Goal: Information Seeking & Learning: Learn about a topic

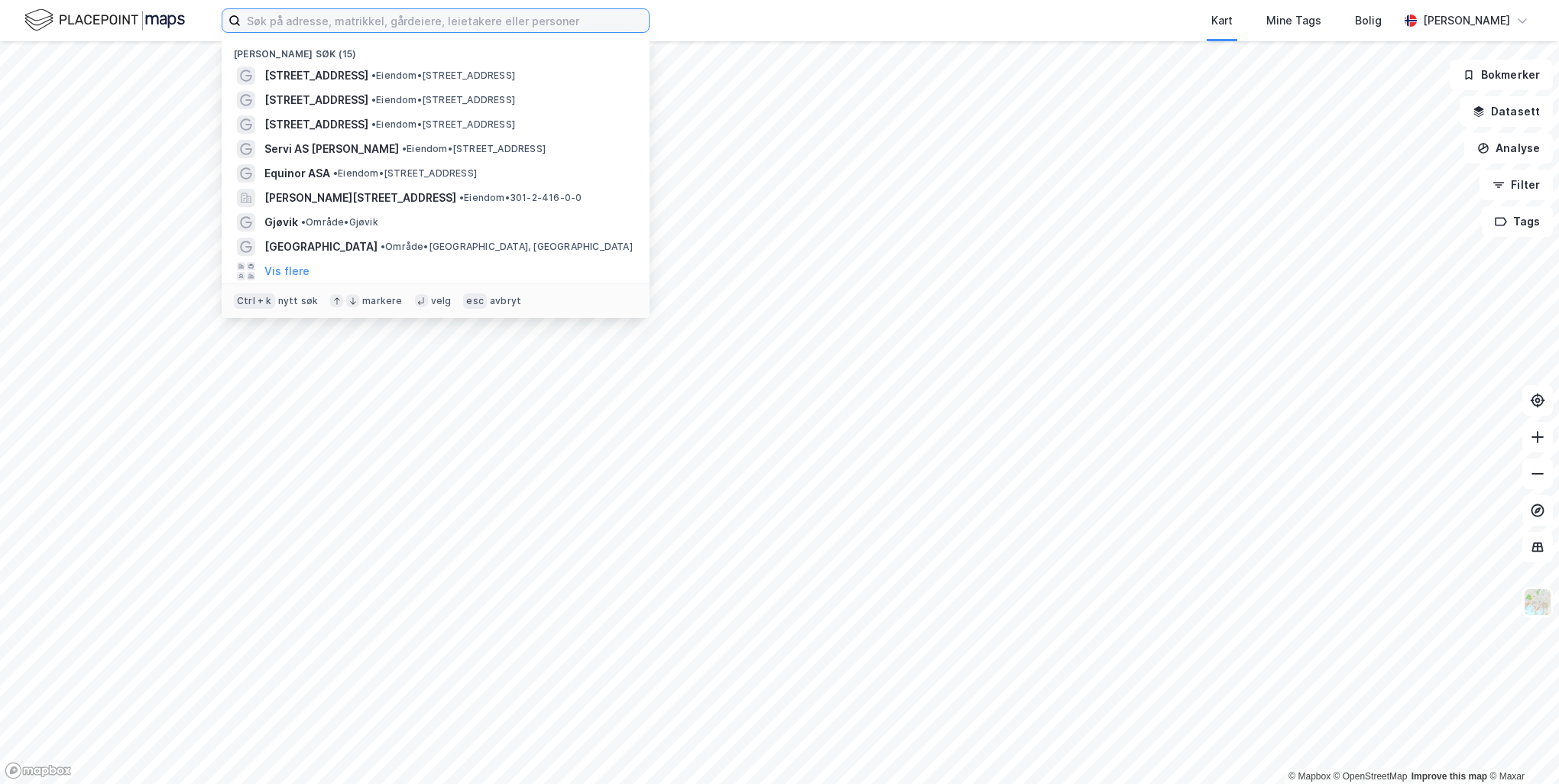
click at [486, 25] on input at bounding box center [445, 20] width 408 height 23
paste input "[PERSON_NAME] AS"
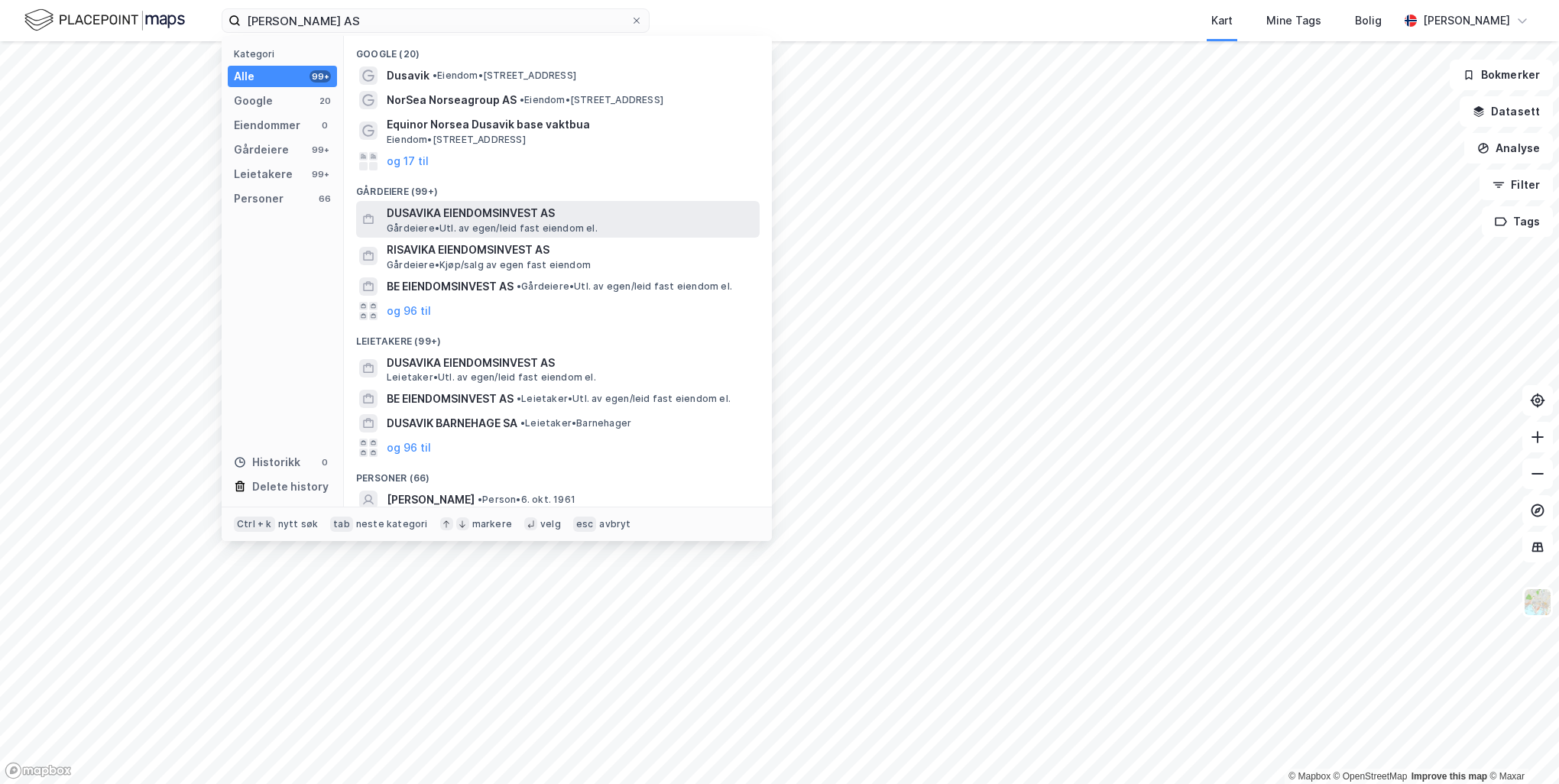
click at [500, 212] on span "DUSAVIKA EIENDOMSINVEST AS" at bounding box center [570, 213] width 367 height 19
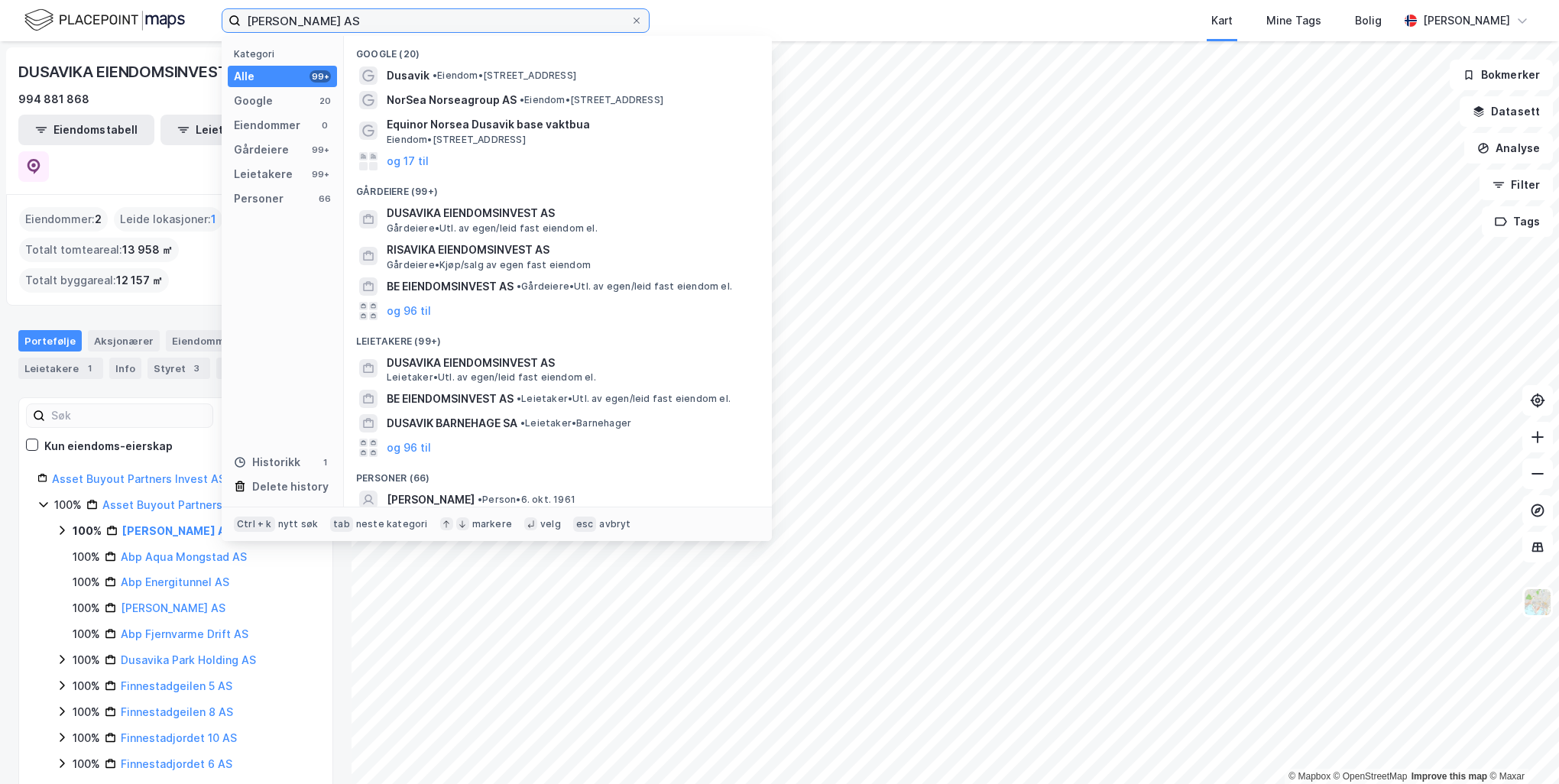
drag, startPoint x: 445, startPoint y: 26, endPoint x: 217, endPoint y: 26, distance: 228.0
click at [217, 26] on div "Dusavika Eiendomsinvest AS Kategori Alle 99+ Google 20 Eiendommer 0 Gårdeiere 9…" at bounding box center [780, 20] width 1559 height 41
paste input "Risavika 6"
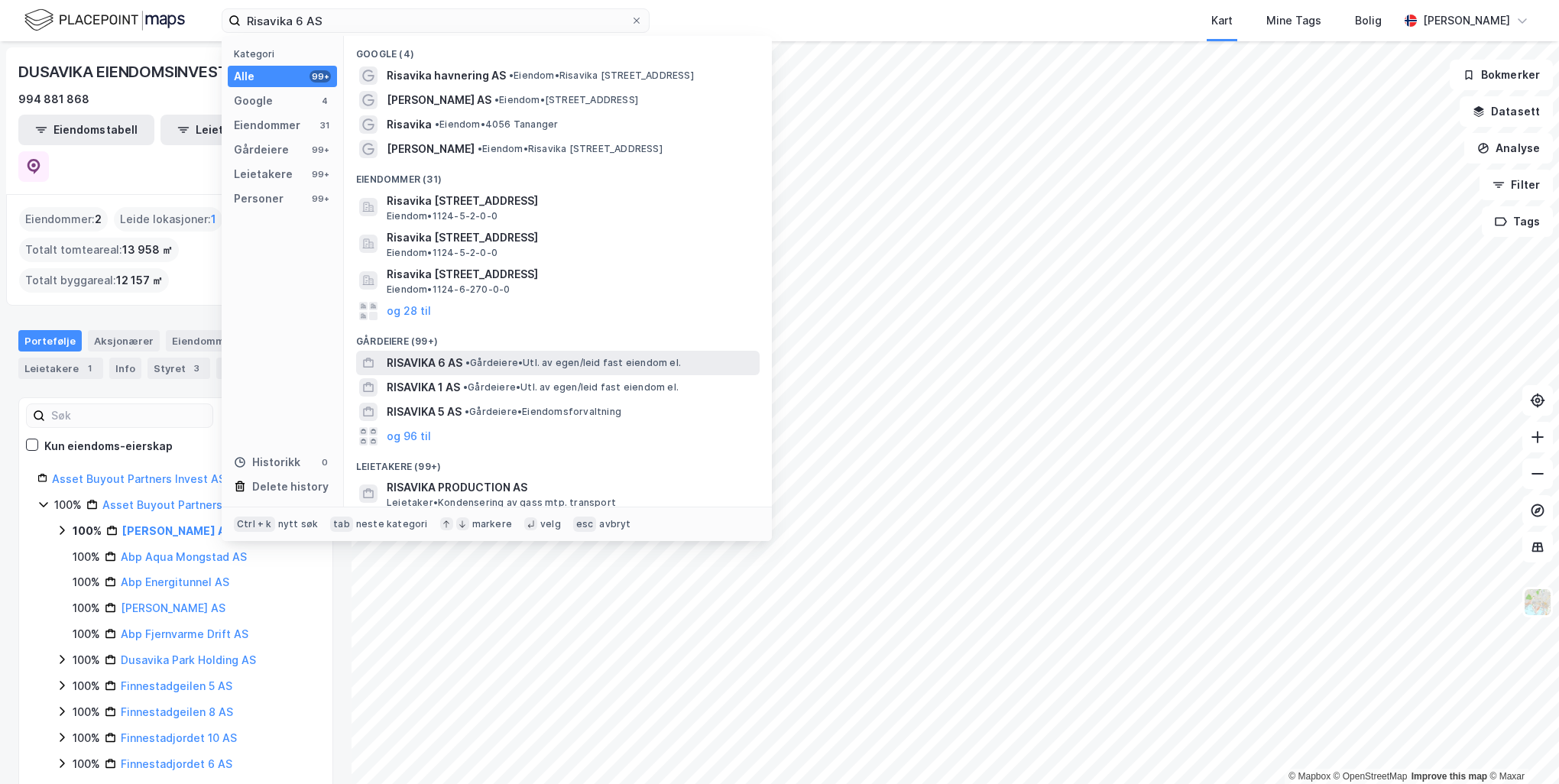
click at [521, 312] on span "• Gårdeiere • Utl. av egen/leid fast eiendom el." at bounding box center [573, 362] width 216 height 12
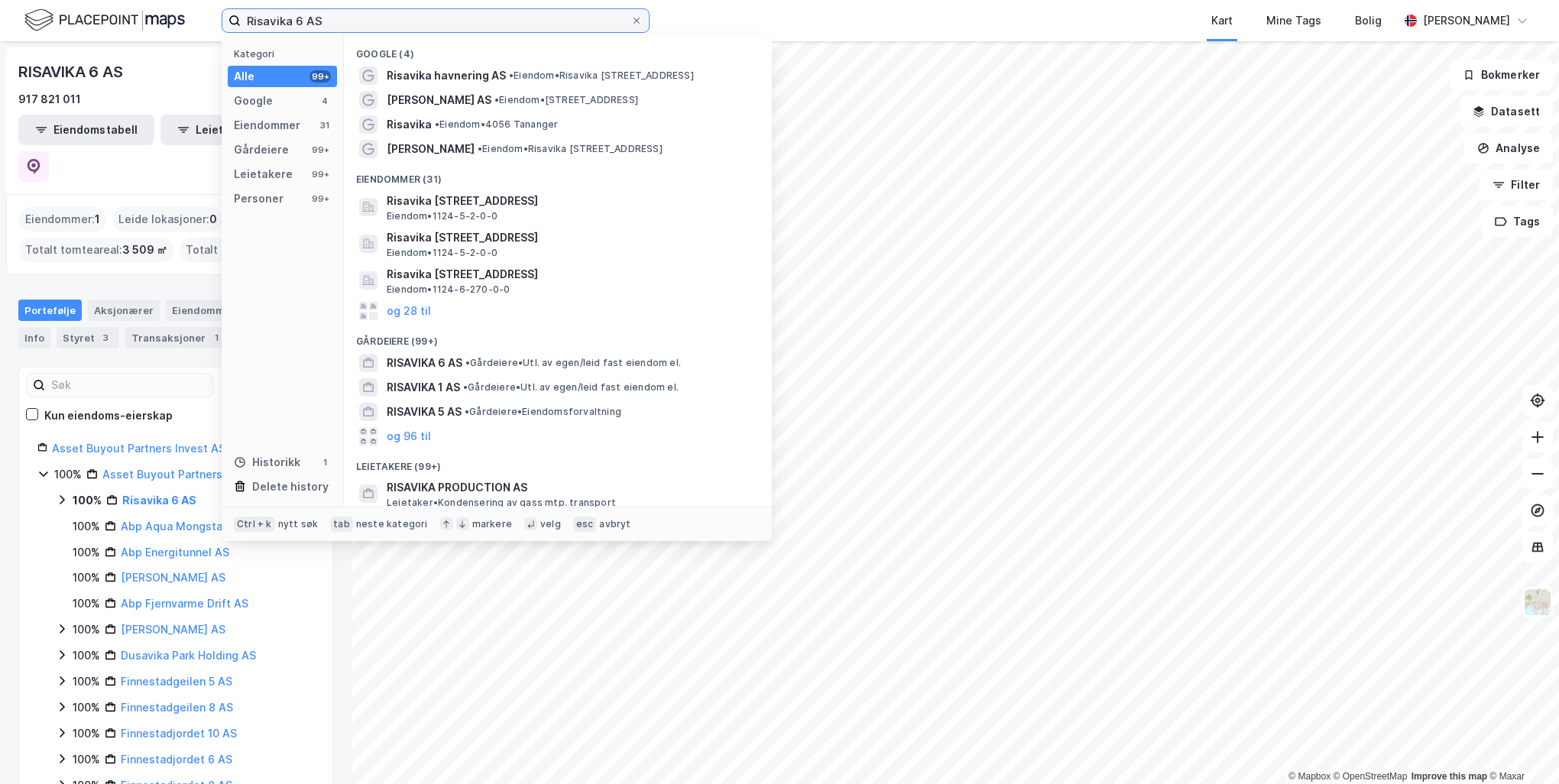
drag, startPoint x: 382, startPoint y: 24, endPoint x: 168, endPoint y: 20, distance: 214.0
click at [168, 20] on div "Risavika 6 AS Kategori Alle 99+ Google 4 Eiendommer 31 Gårdeiere 99+ Leietakere…" at bounding box center [780, 20] width 1559 height 41
paste input "Hamrasletta 10"
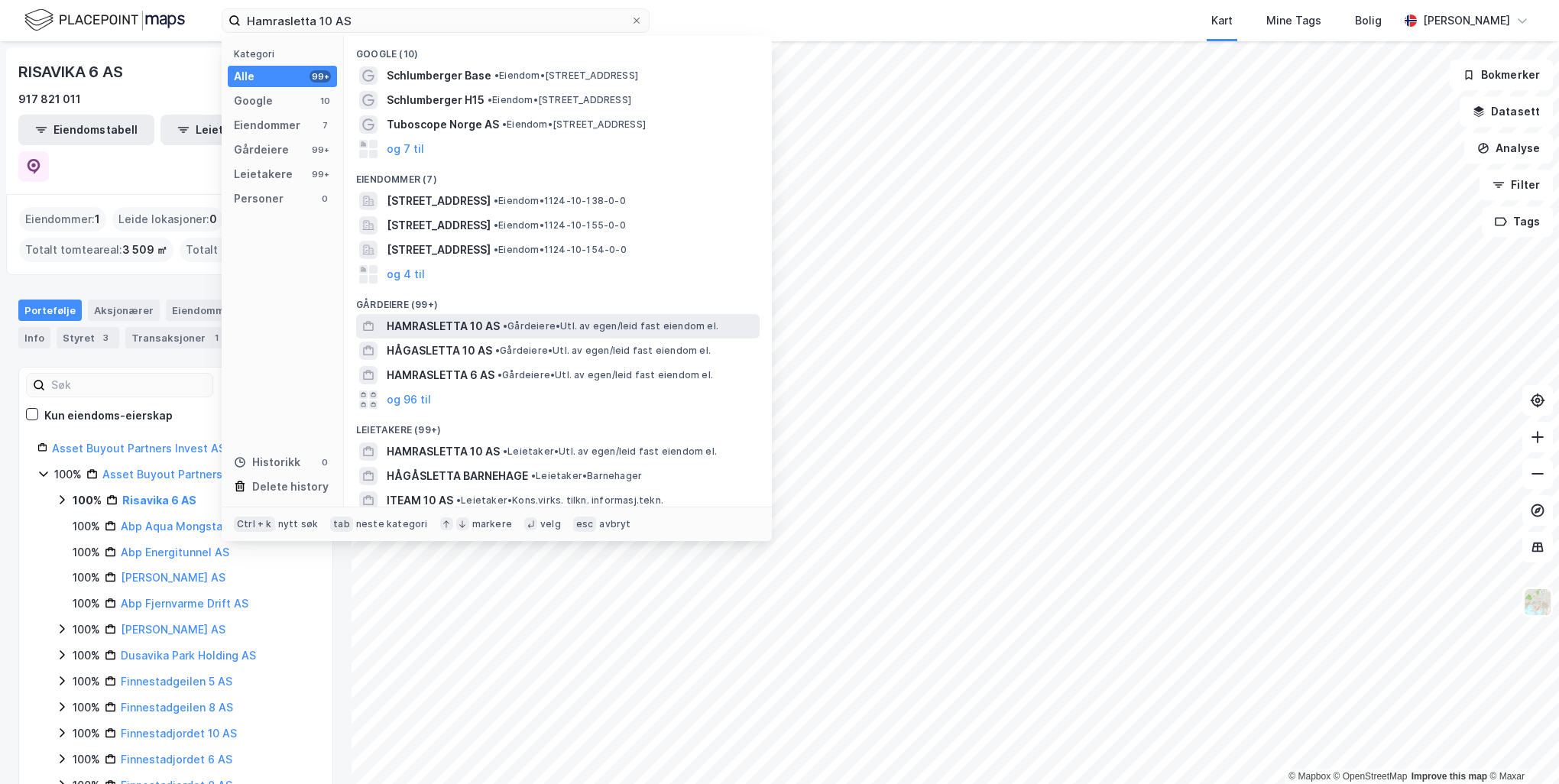
click at [517, 312] on span "• Gårdeiere • Utl. av egen/leid fast eiendom el." at bounding box center [611, 326] width 216 height 12
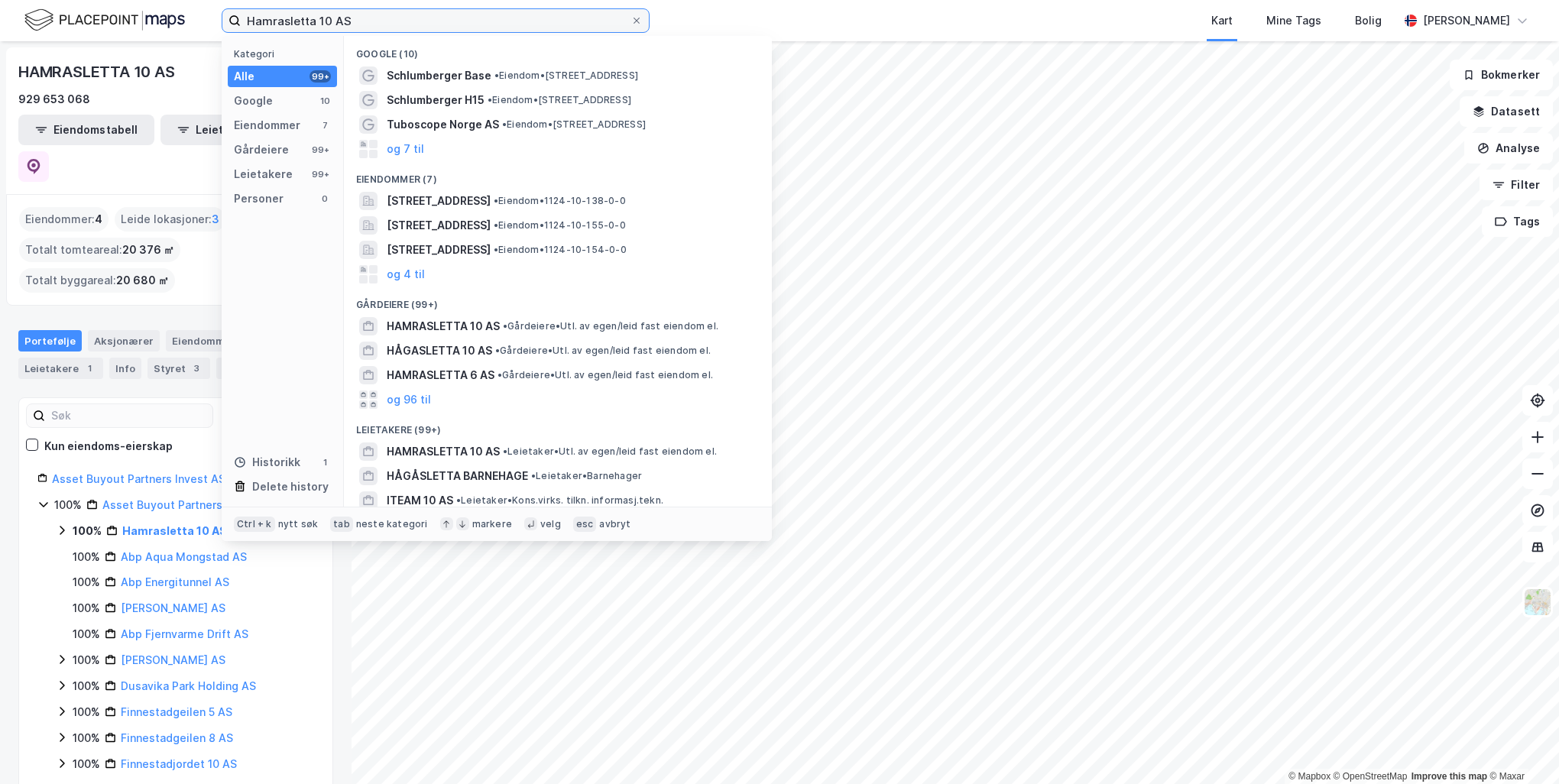
drag, startPoint x: 390, startPoint y: 25, endPoint x: 183, endPoint y: 31, distance: 207.1
click at [183, 31] on div "Hamrasletta 10 AS Kategori Alle 99+ Google 10 Eiendommer 7 Gårdeiere 99+ Leieta…" at bounding box center [780, 20] width 1559 height 41
paste input "Finnestadgeilen 5"
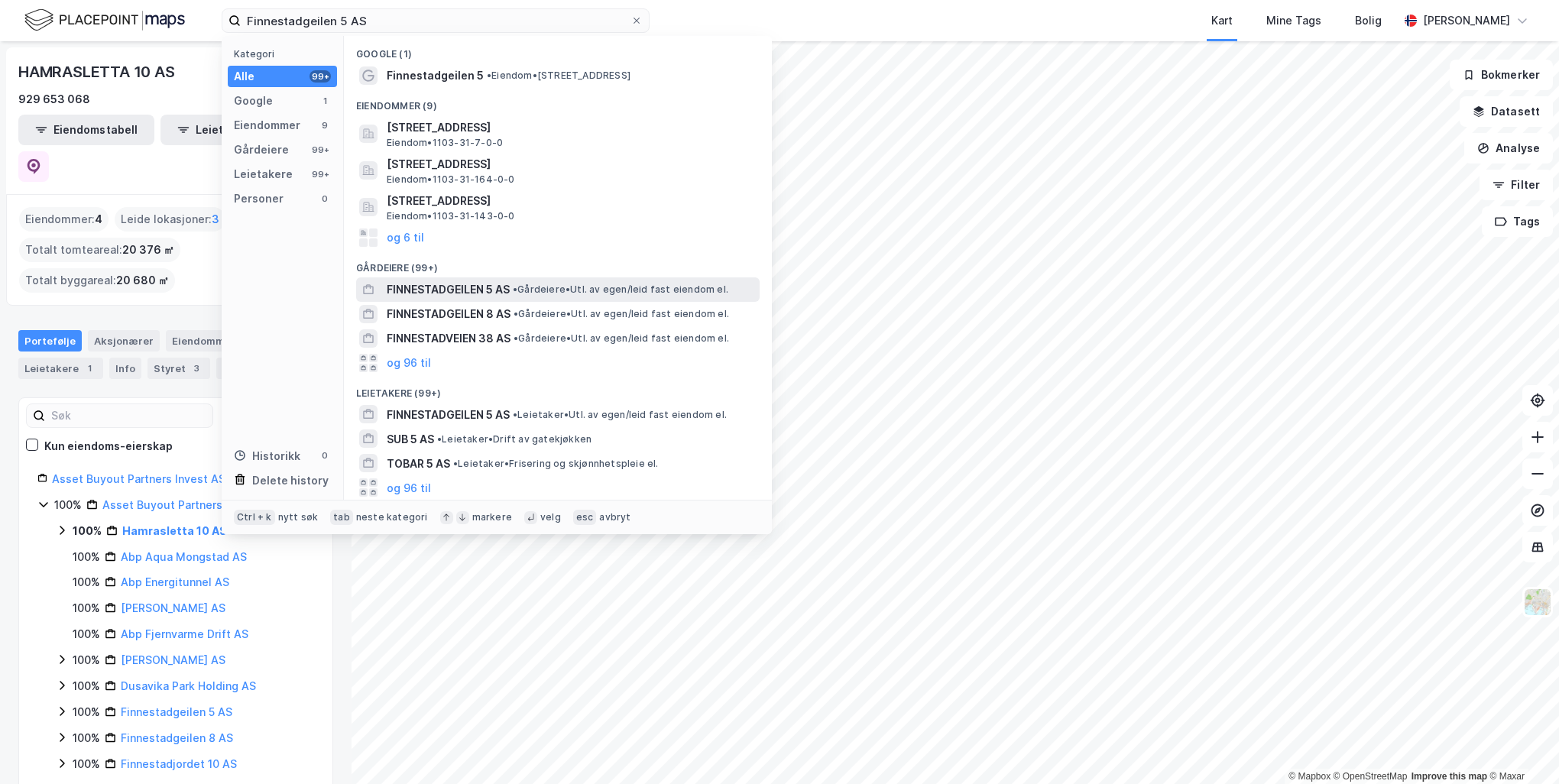
click at [492, 289] on span "FINNESTADGEILEN 5 AS" at bounding box center [449, 289] width 123 height 19
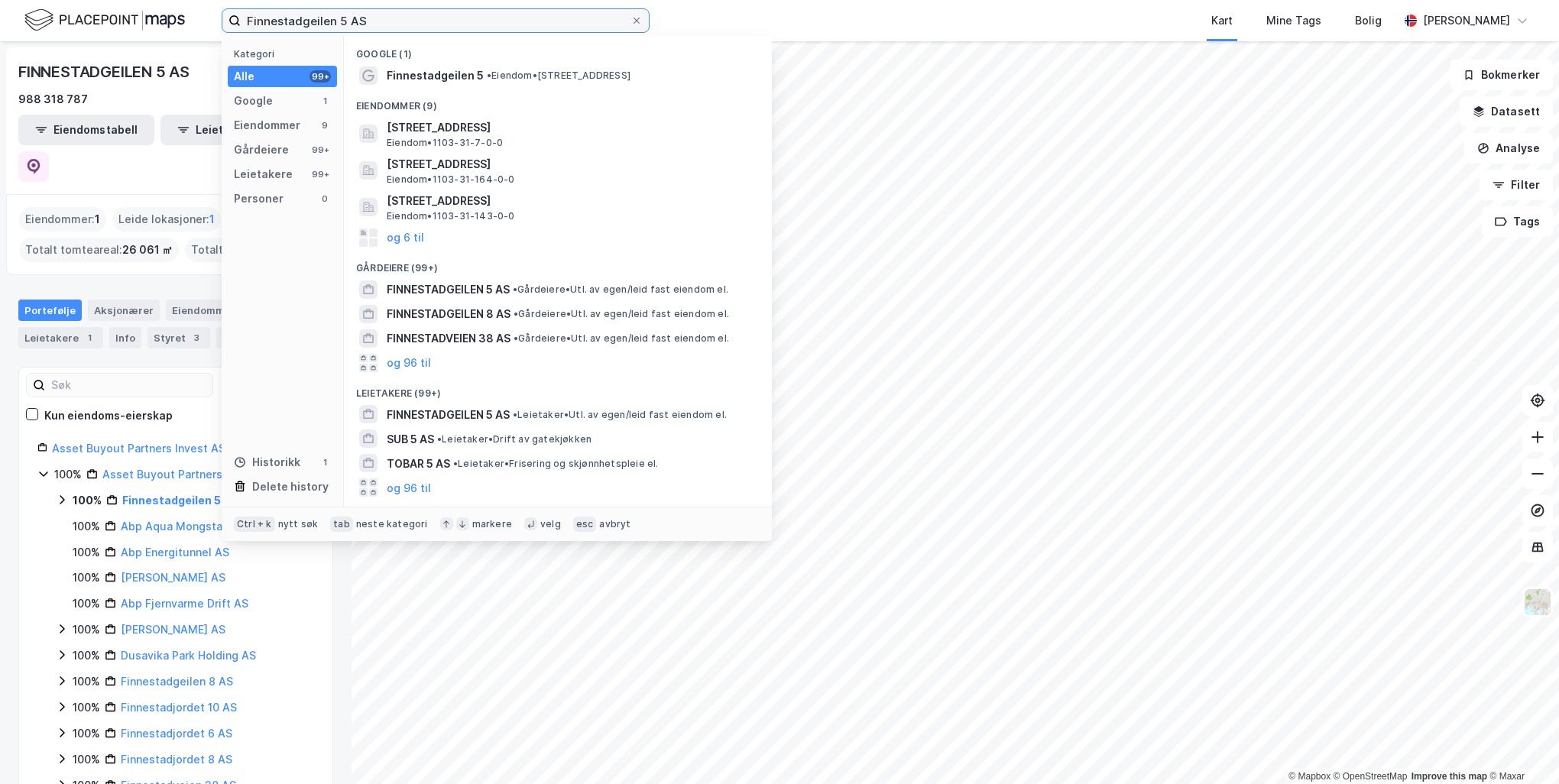
drag, startPoint x: 402, startPoint y: 25, endPoint x: 88, endPoint y: 32, distance: 314.1
click at [83, 32] on div "Finnestadgeilen 5 AS Kategori Alle 99+ Google 1 Eiendommer 9 Gårdeiere 99+ Leie…" at bounding box center [780, 20] width 1559 height 41
paste input "8"
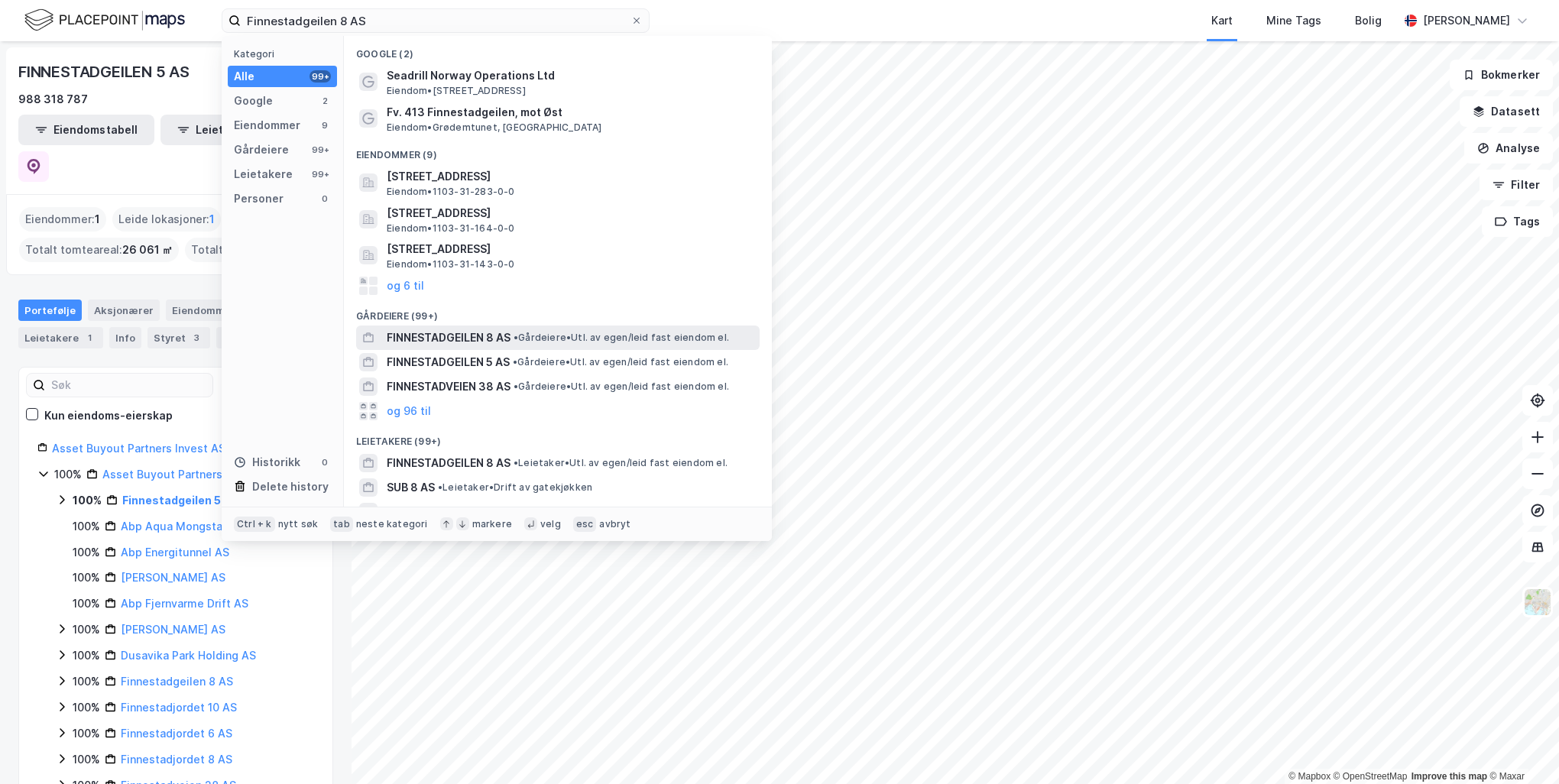
click at [457, 312] on span "FINNESTADGEILEN 8 AS" at bounding box center [449, 337] width 124 height 19
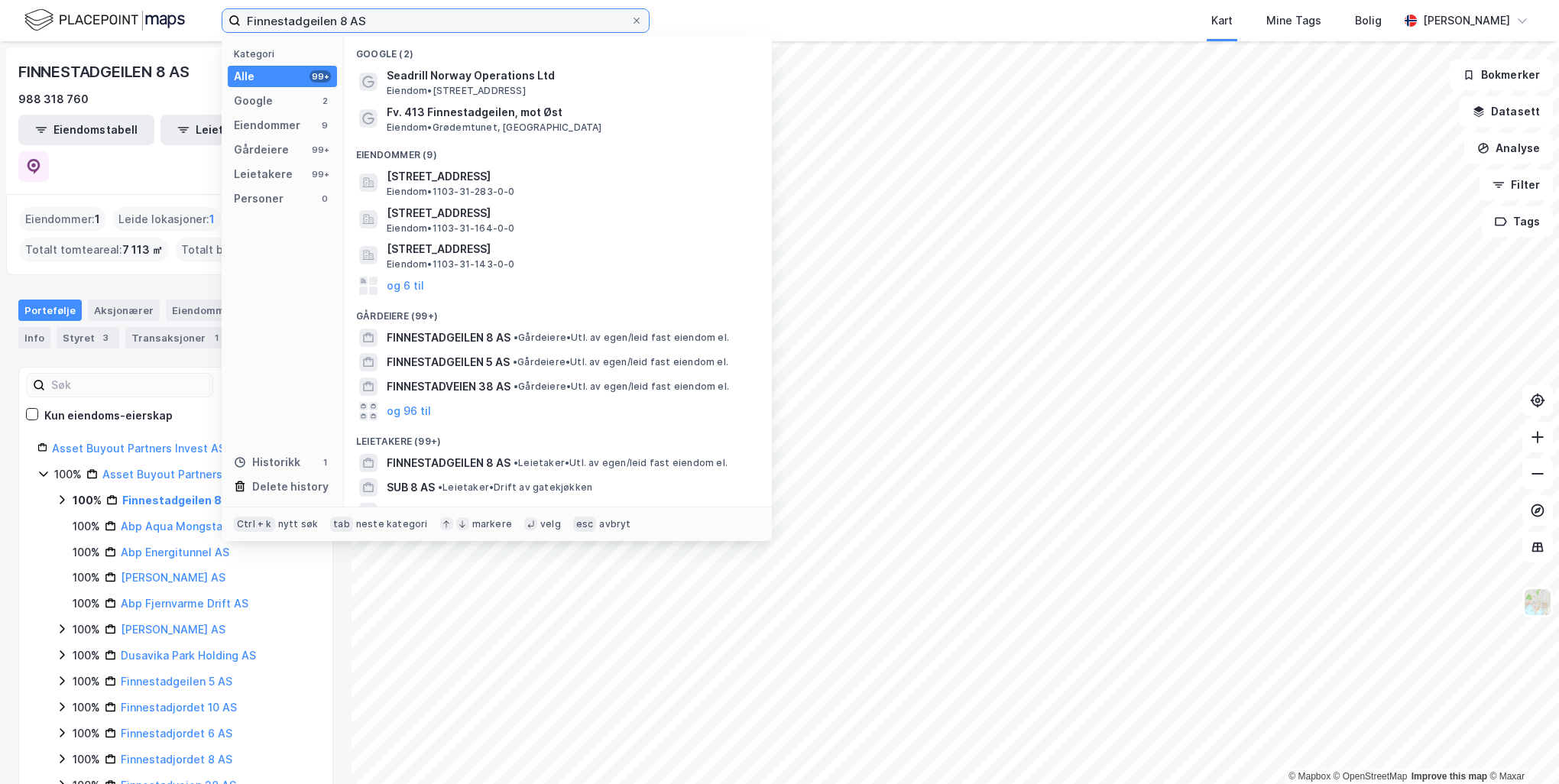
drag, startPoint x: 382, startPoint y: 21, endPoint x: 162, endPoint y: 24, distance: 220.0
click at [143, 23] on div "Finnestadgeilen 8 AS Kategori Alle 99+ Google 2 Eiendommer 9 Gårdeiere 99+ Leie…" at bounding box center [780, 20] width 1559 height 41
paste input "Øvre Dusavik"
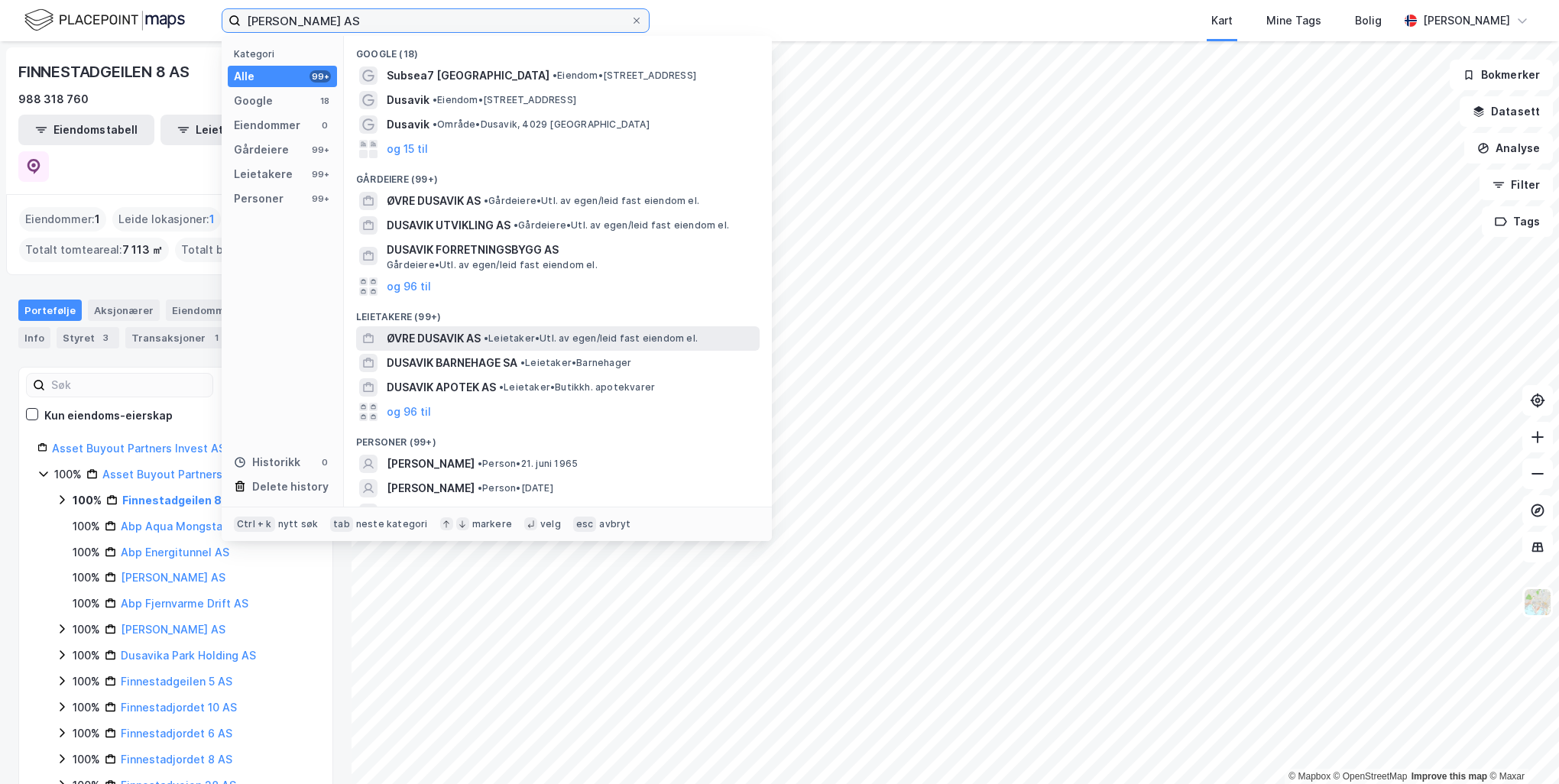
type input "[PERSON_NAME] AS"
click at [488, 312] on span "•" at bounding box center [486, 338] width 5 height 11
